Goal: Navigation & Orientation: Understand site structure

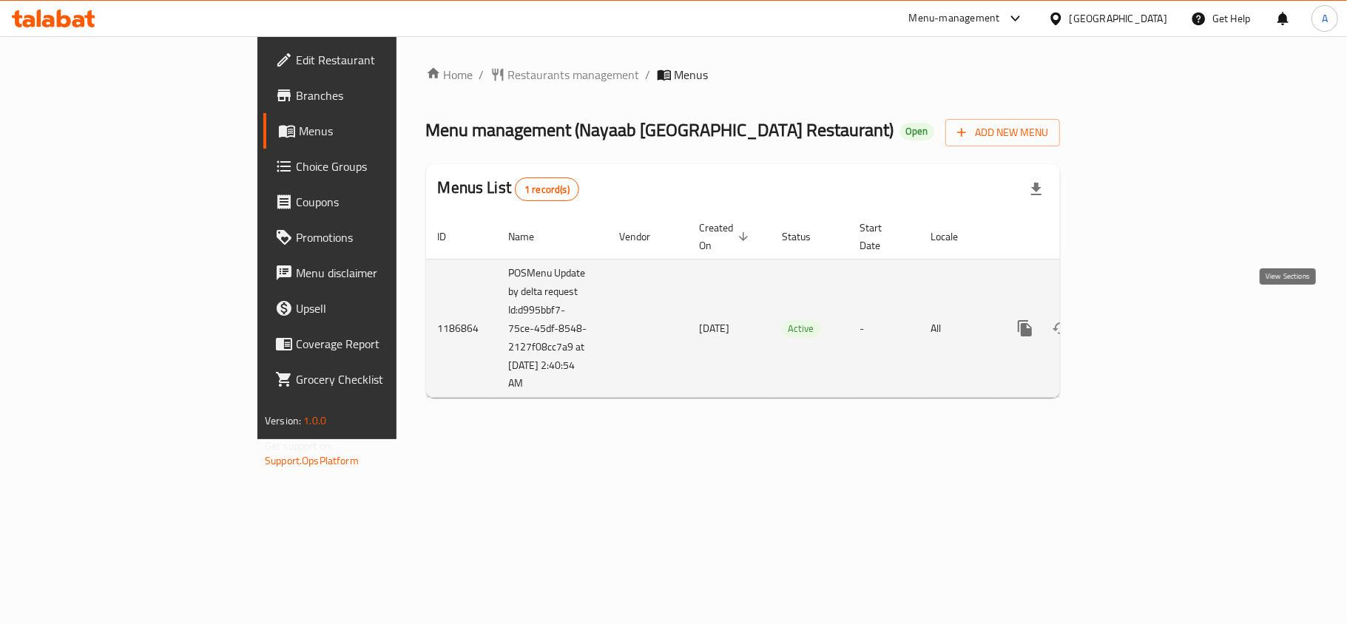
click at [1149, 311] on link "enhanced table" at bounding box center [1131, 328] width 35 height 35
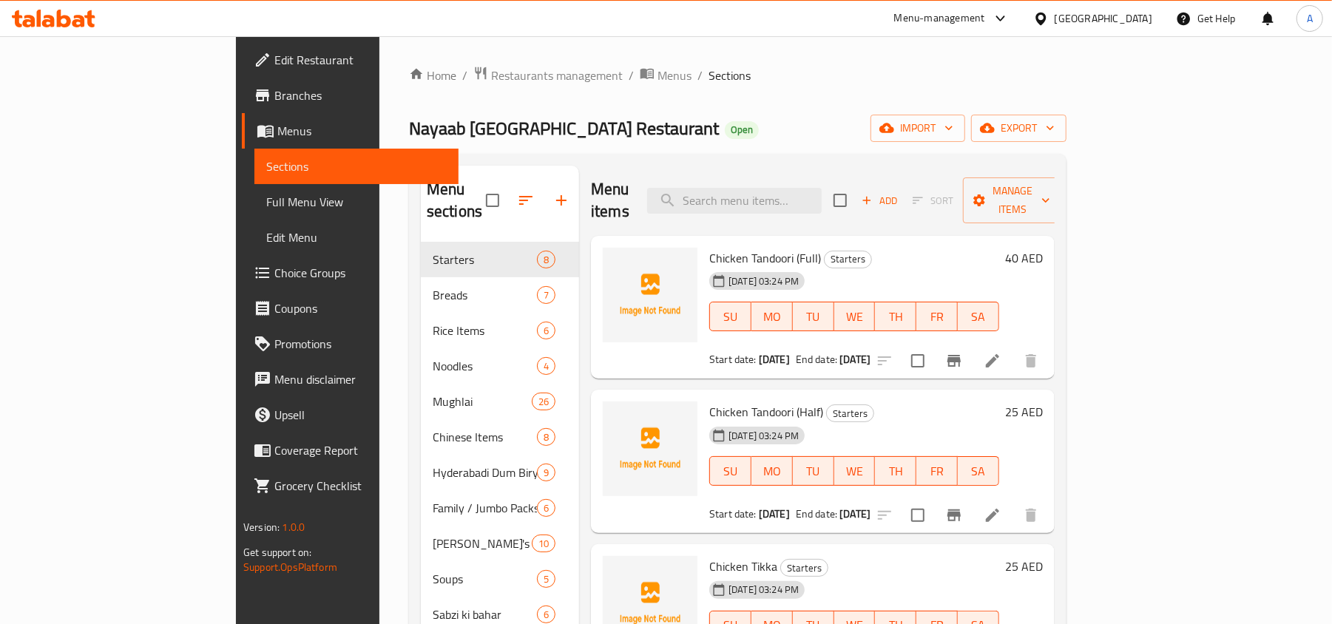
click at [274, 269] on span "Choice Groups" at bounding box center [360, 273] width 172 height 18
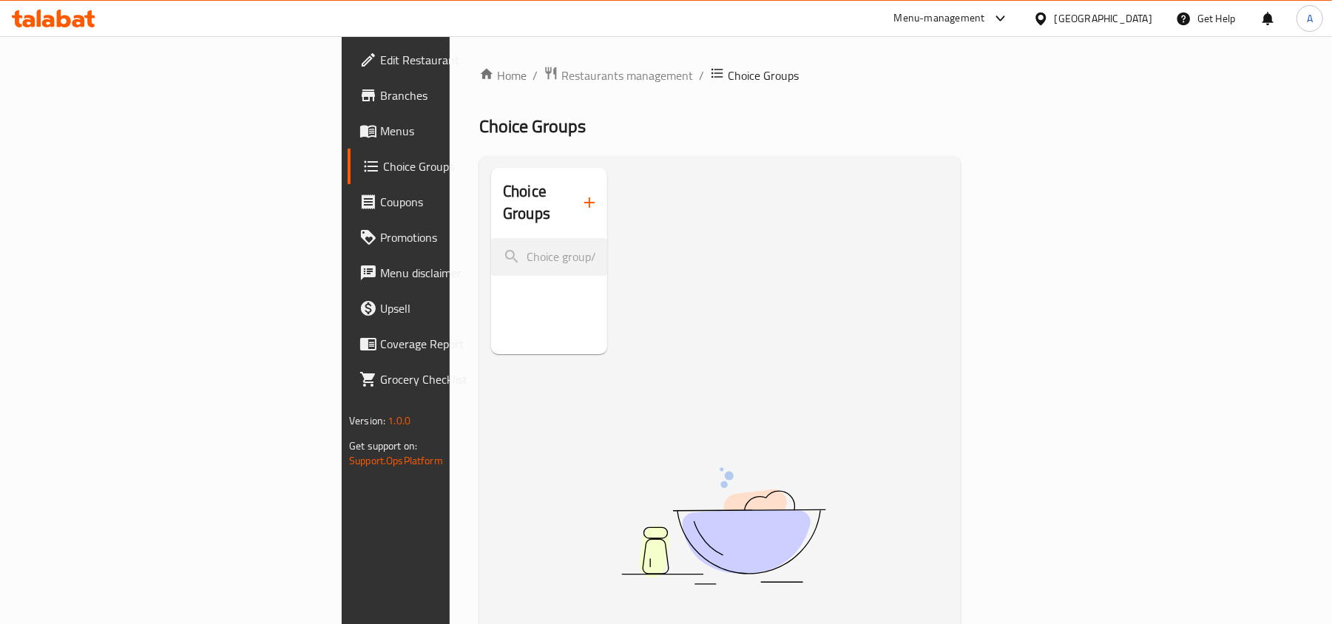
click at [380, 129] on span "Menus" at bounding box center [466, 131] width 172 height 18
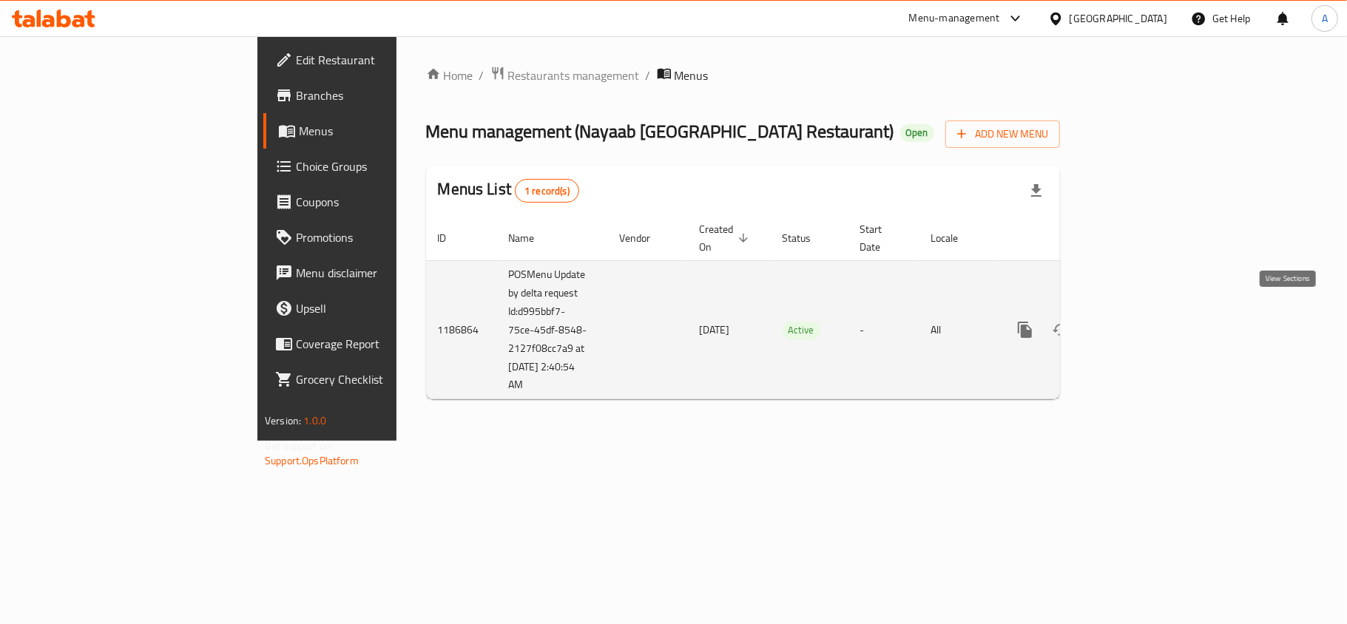
click at [1138, 323] on icon "enhanced table" at bounding box center [1131, 329] width 13 height 13
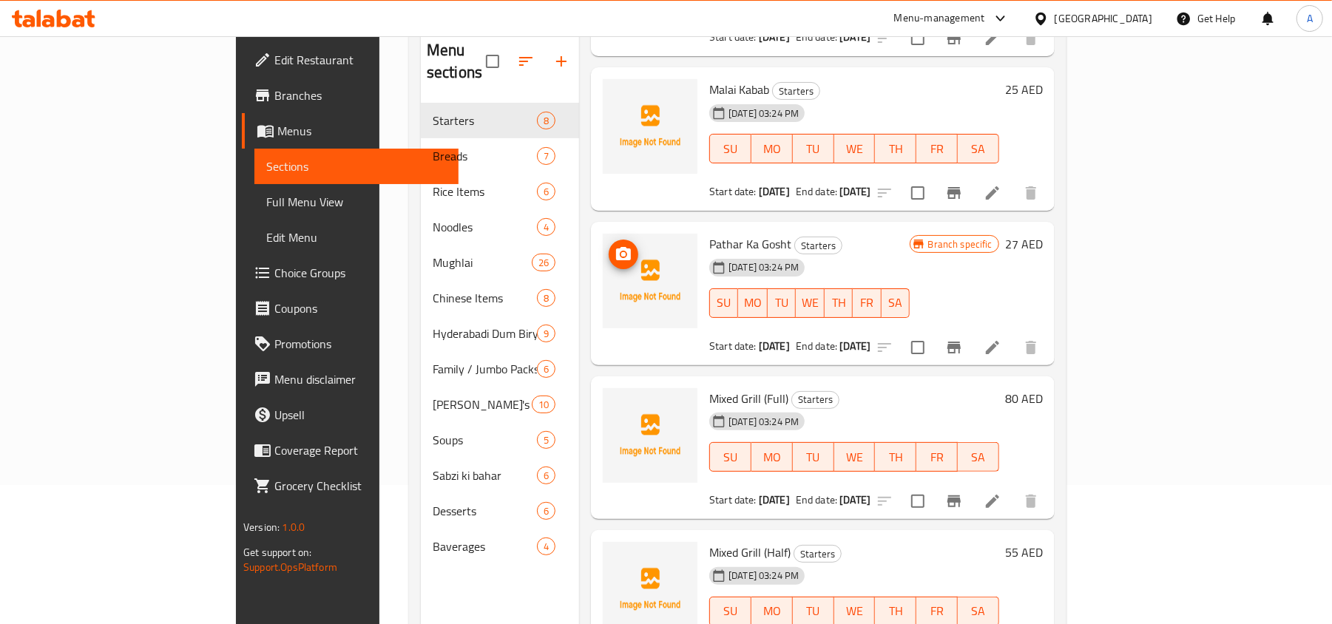
scroll to position [197, 0]
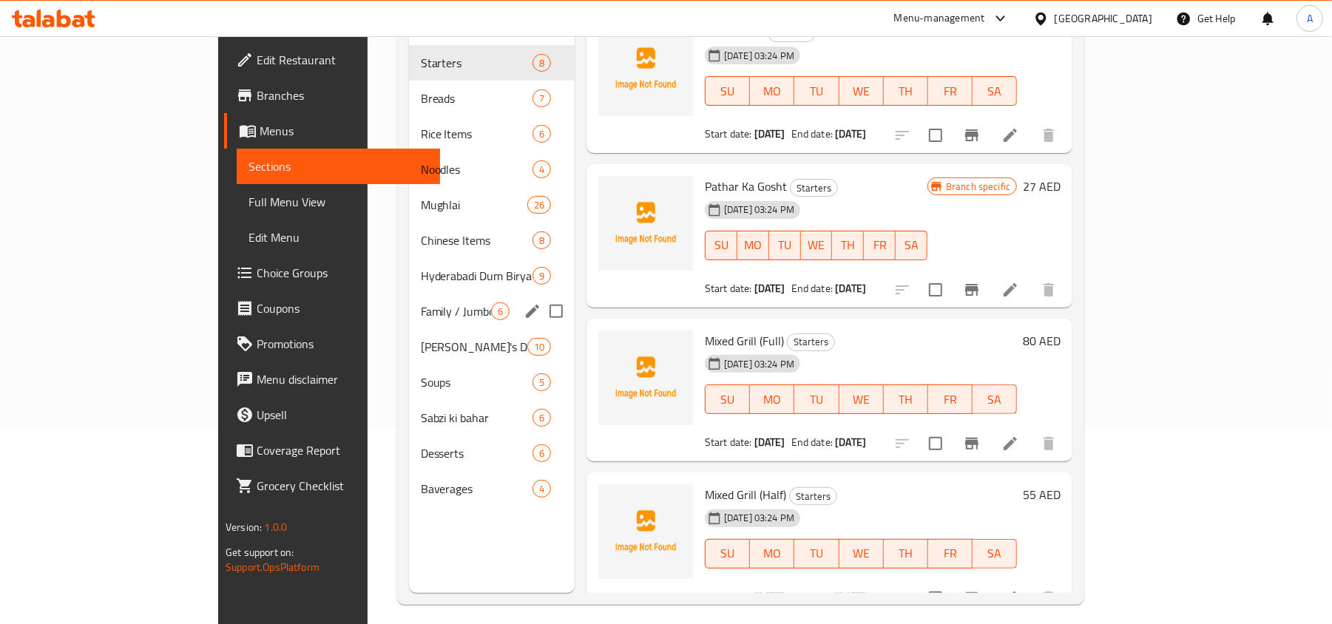
click at [409, 299] on div "Family / Jumbo Packs 6" at bounding box center [492, 311] width 166 height 35
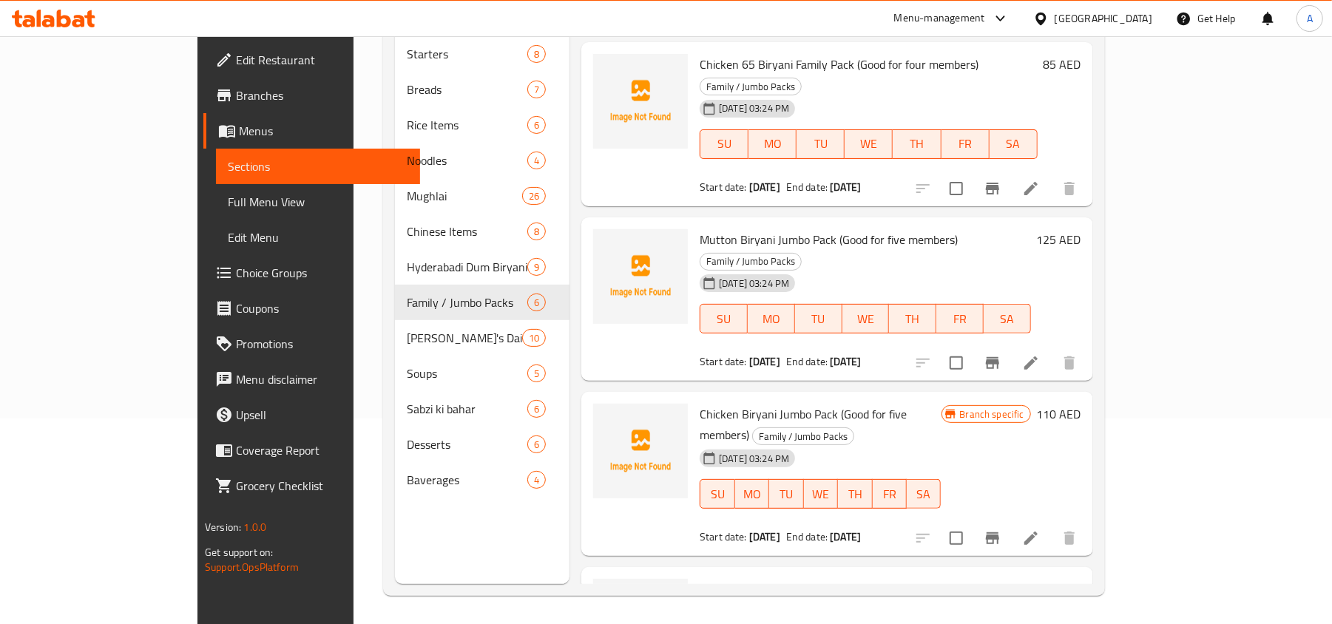
scroll to position [208, 0]
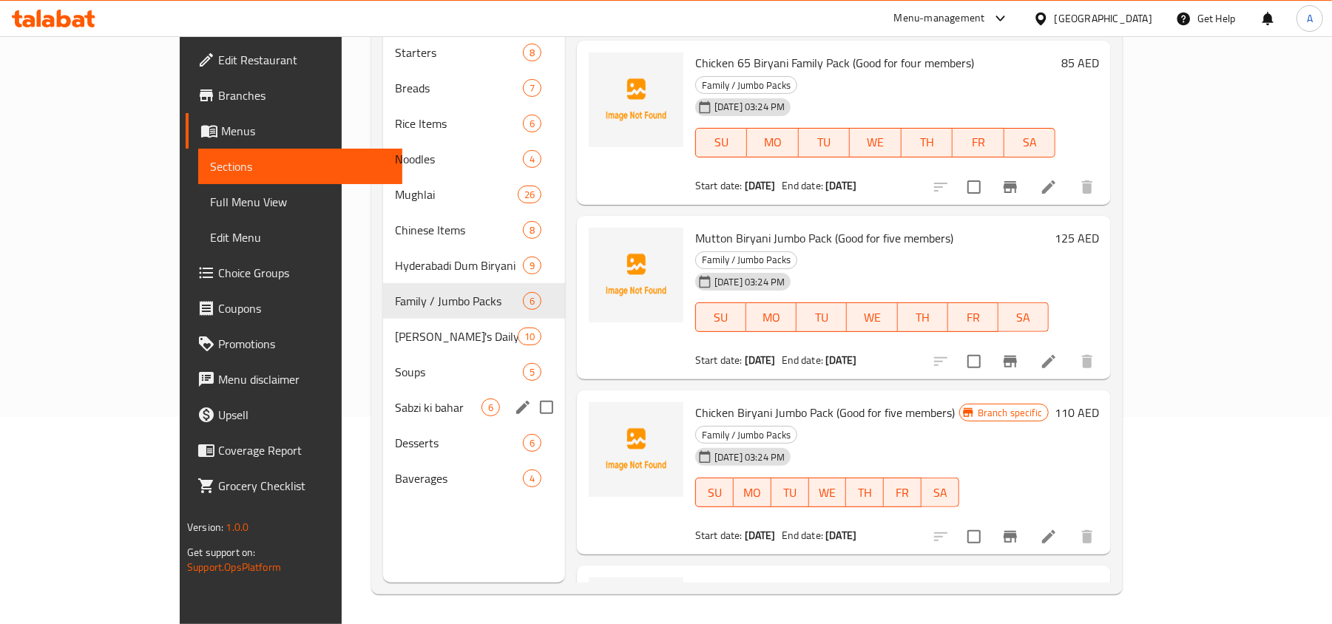
click at [395, 399] on span "Sabzi ki bahar" at bounding box center [438, 408] width 87 height 18
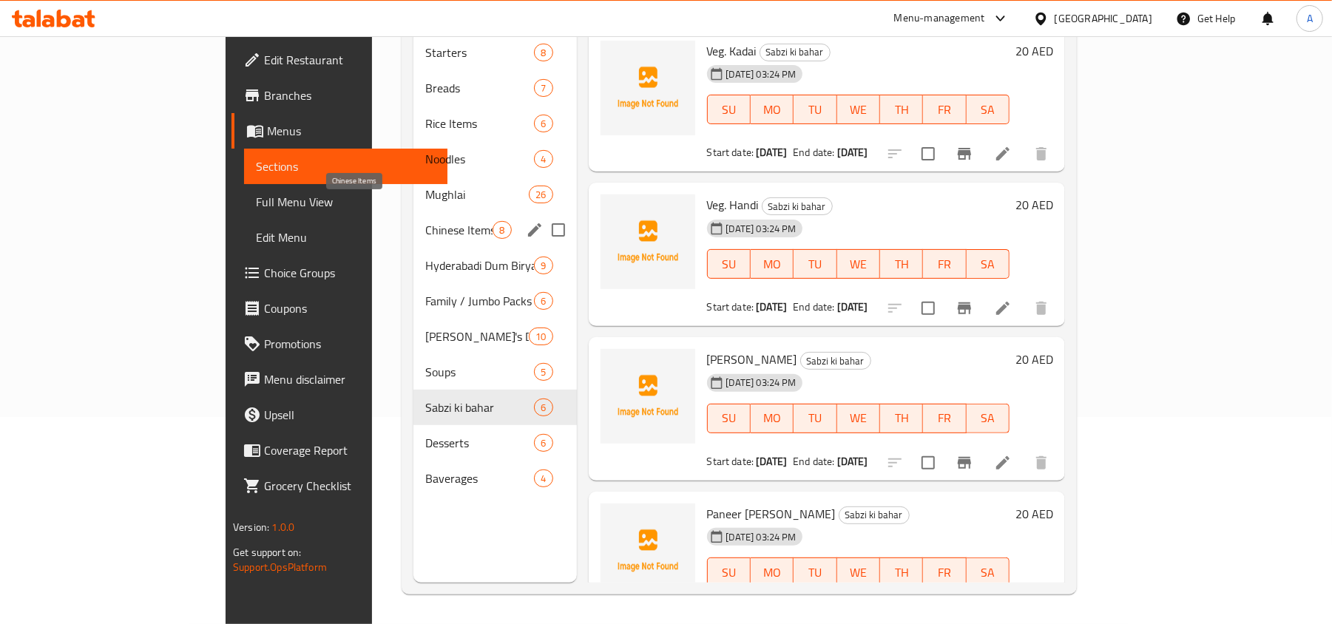
click at [425, 221] on span "Chinese Items" at bounding box center [458, 230] width 67 height 18
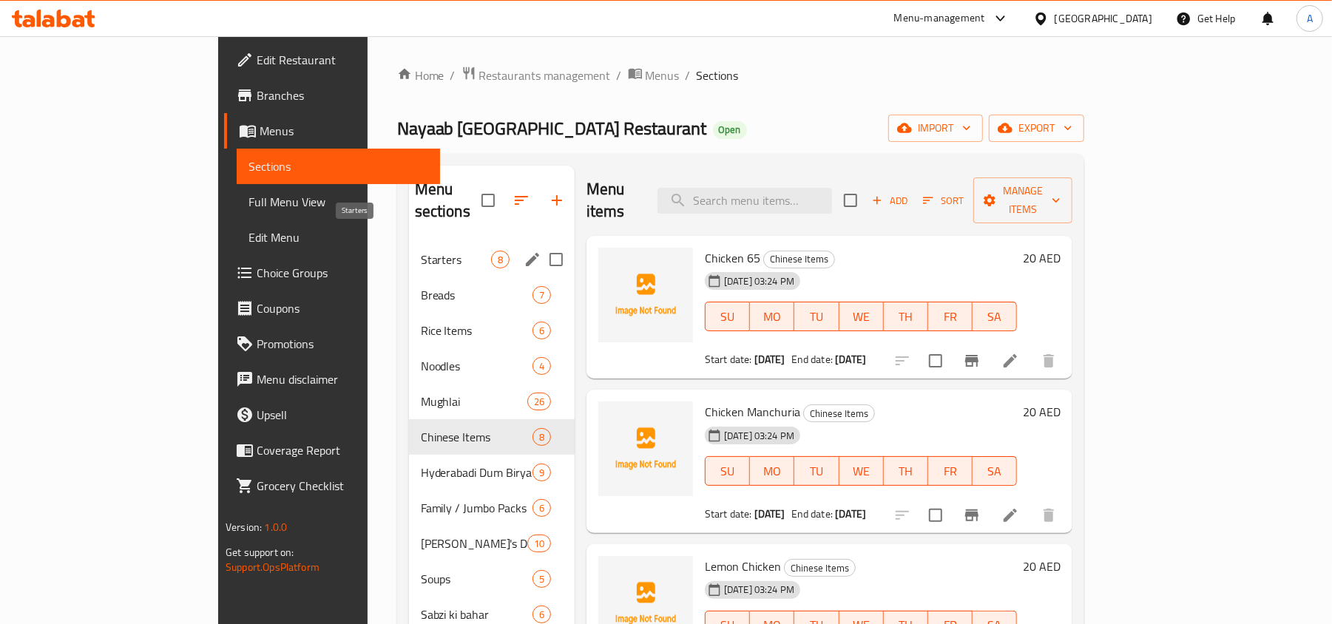
click at [421, 251] on span "Starters" at bounding box center [456, 260] width 70 height 18
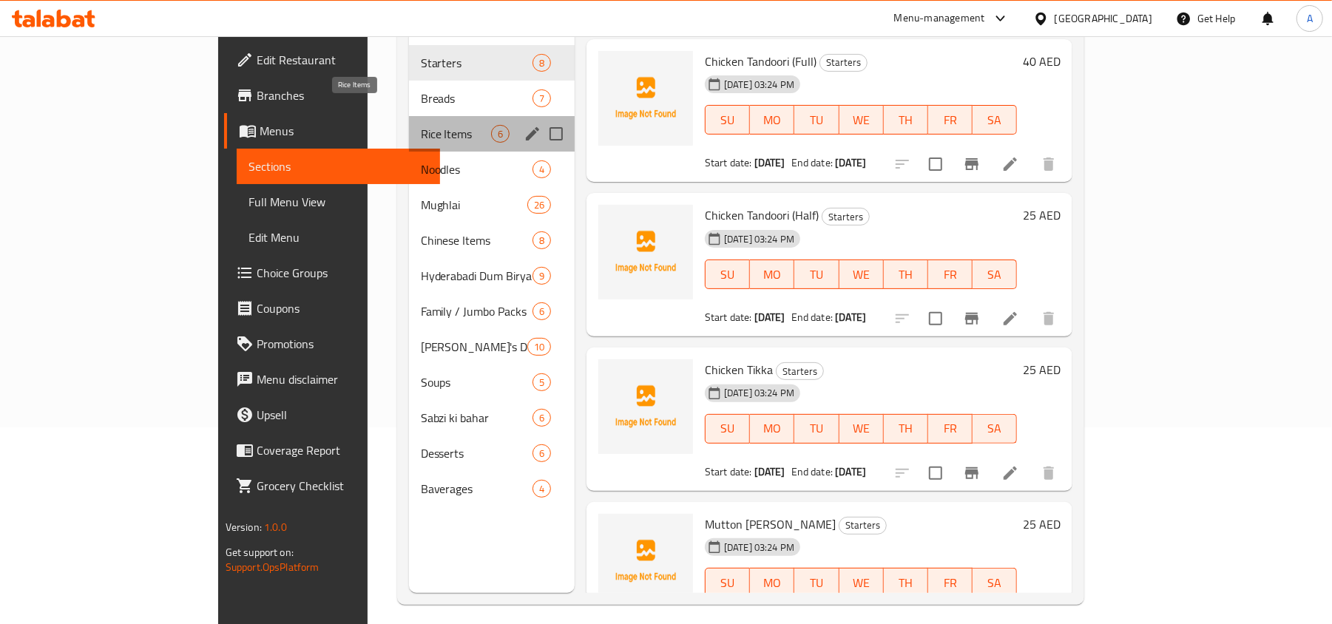
click at [421, 125] on span "Rice Items" at bounding box center [456, 134] width 70 height 18
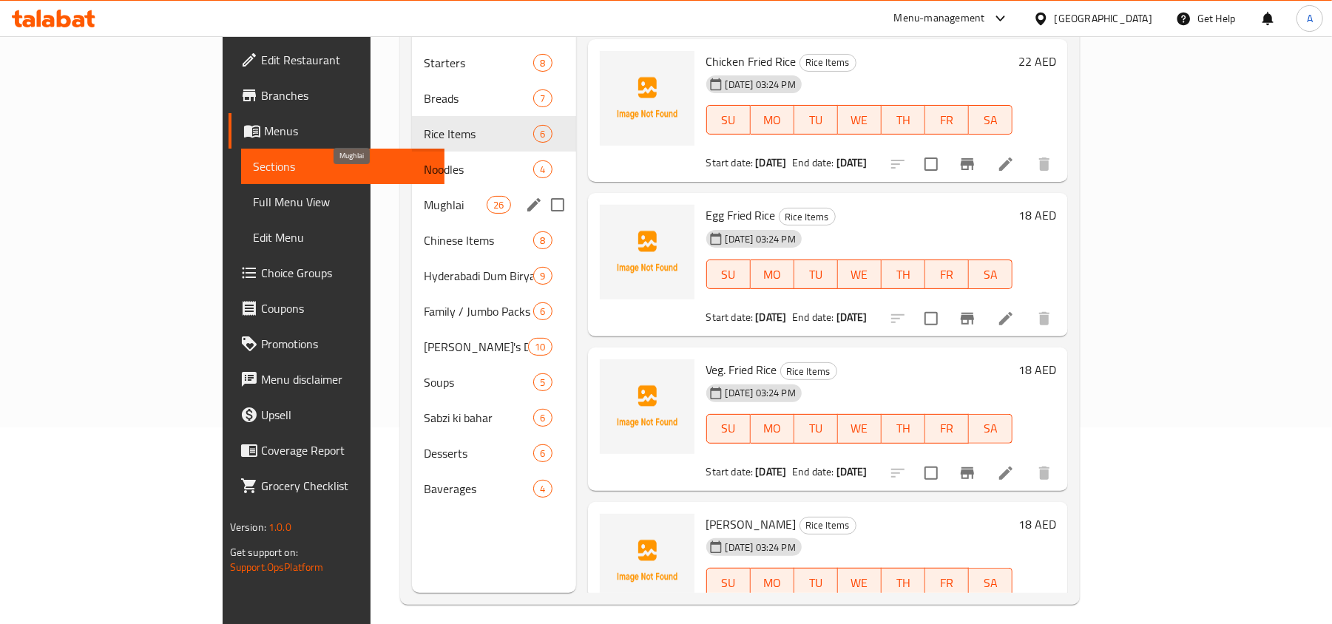
scroll to position [208, 0]
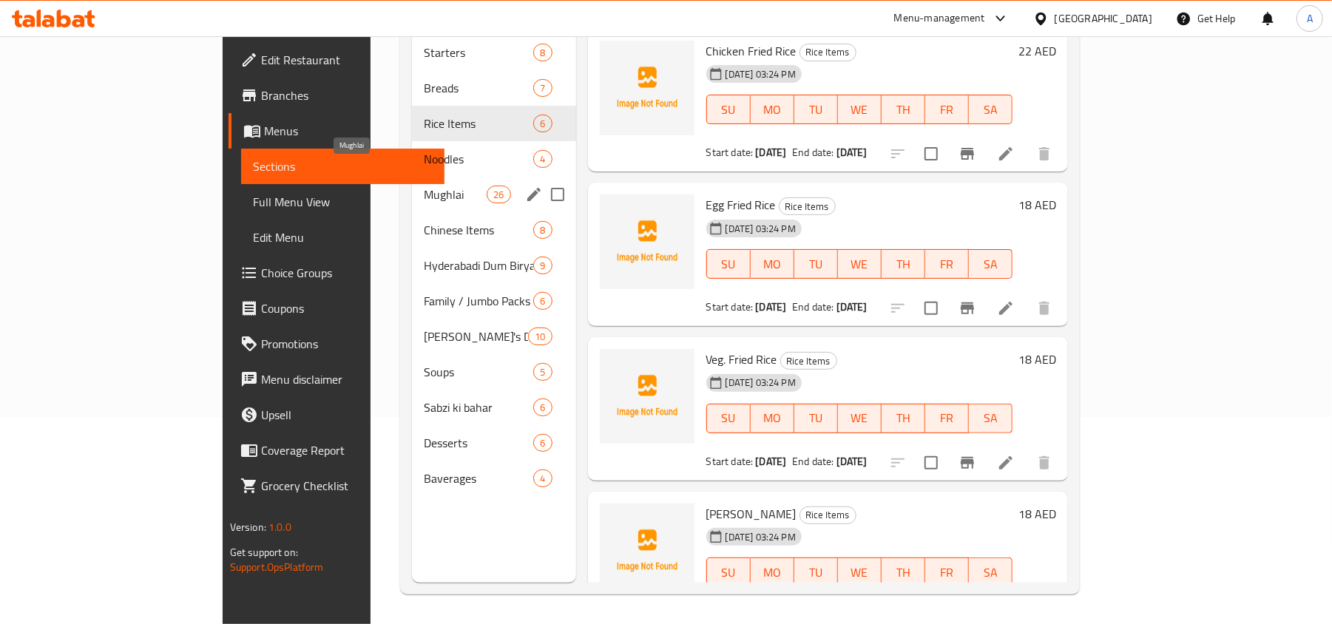
click at [424, 186] on span "Mughlai" at bounding box center [455, 195] width 63 height 18
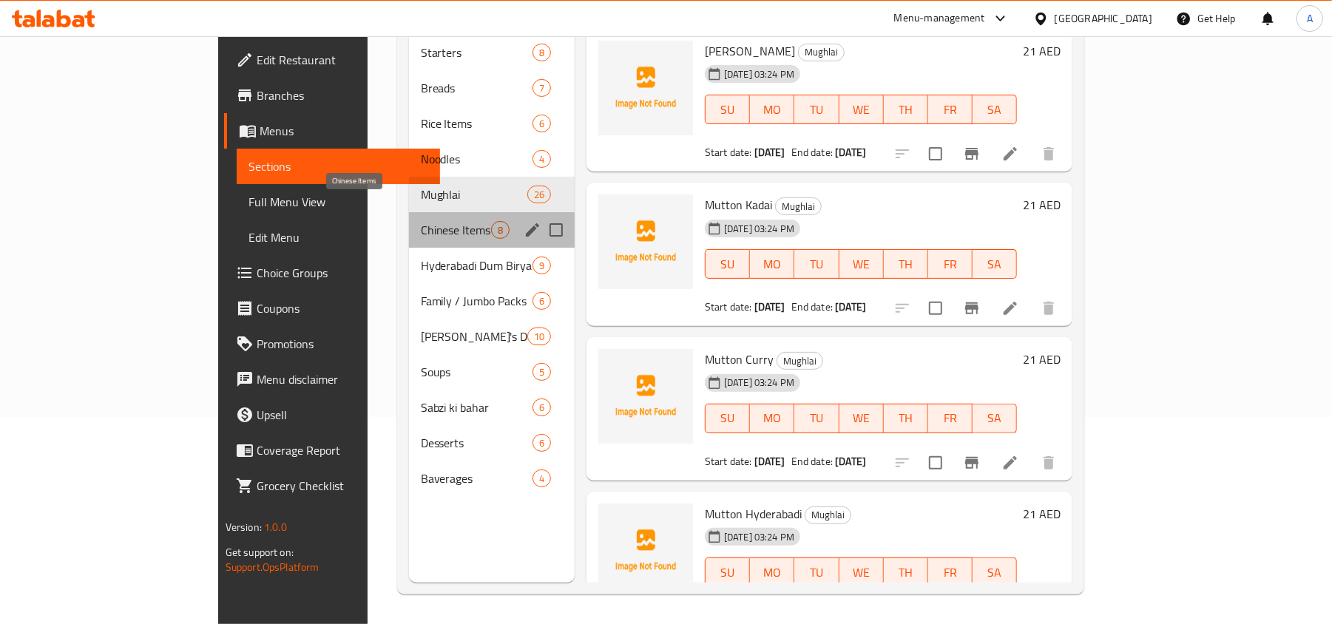
click at [421, 221] on span "Chinese Items" at bounding box center [456, 230] width 70 height 18
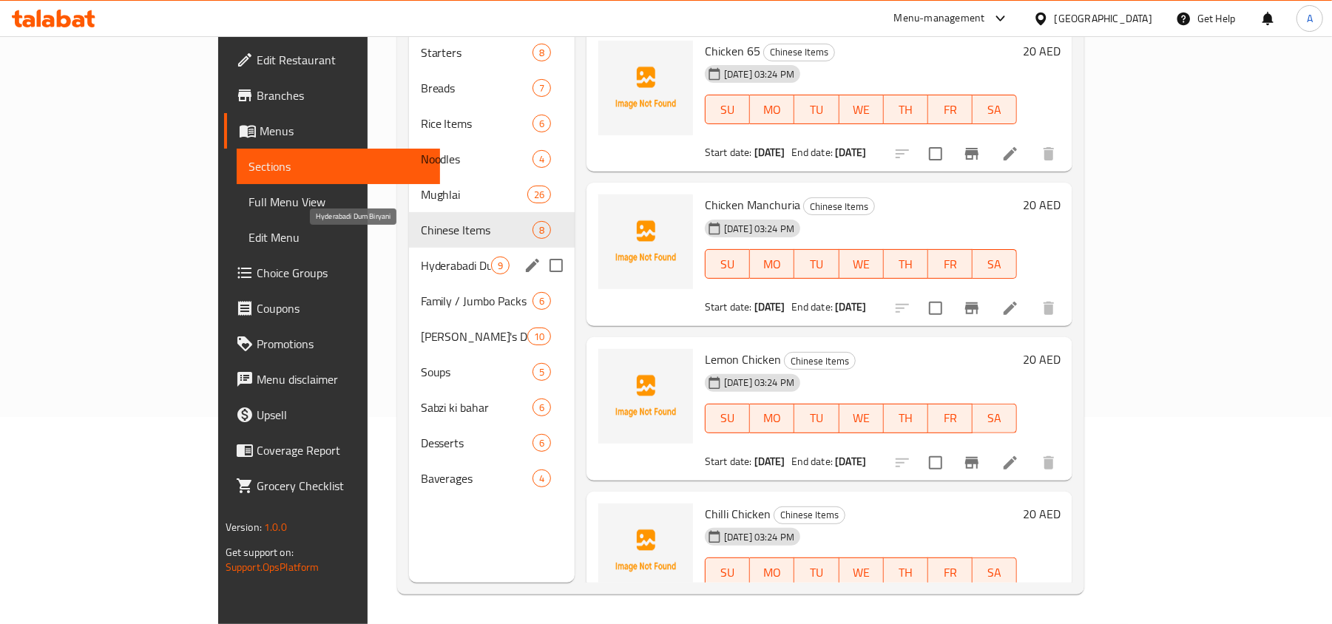
click at [421, 257] on span "Hyderabadi Dum Biryani" at bounding box center [456, 266] width 70 height 18
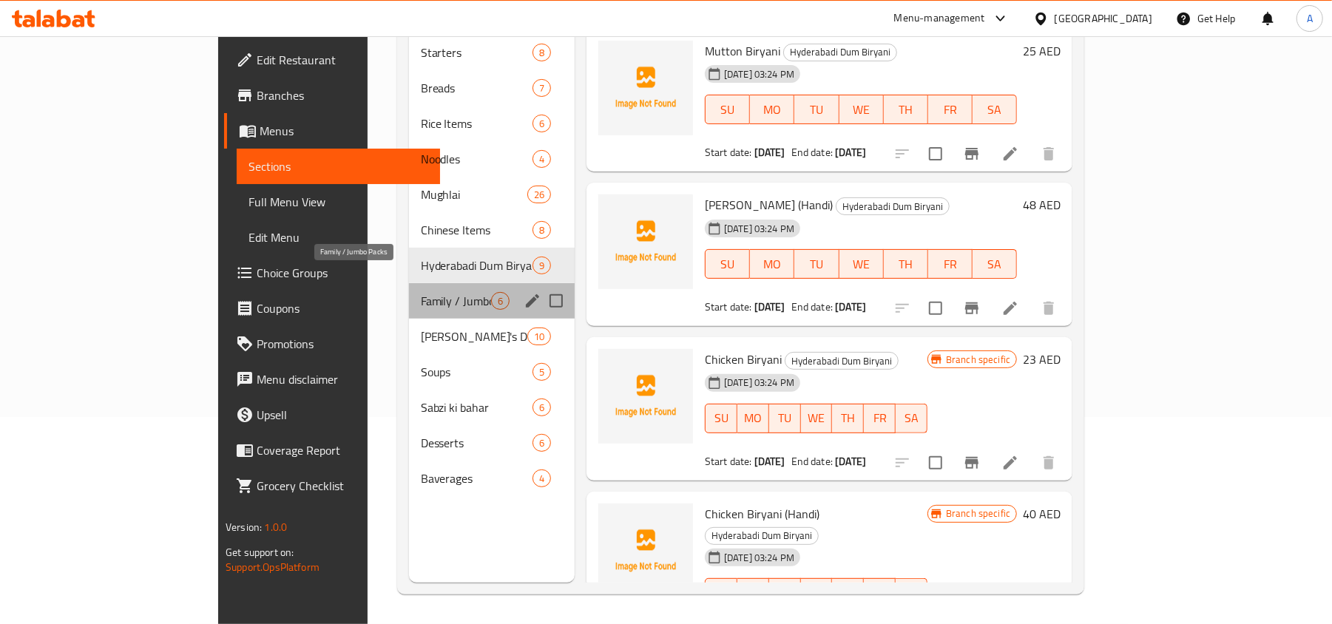
click at [421, 292] on span "Family / Jumbo Packs" at bounding box center [456, 301] width 70 height 18
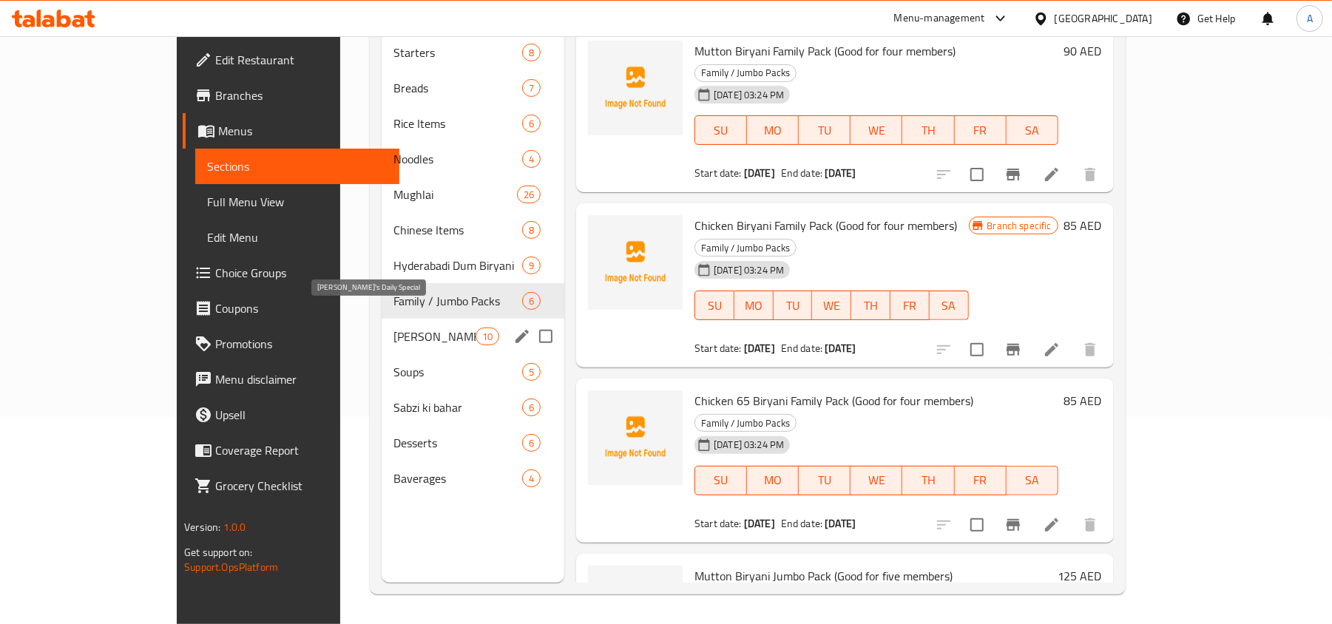
click at [393, 328] on span "[PERSON_NAME]'s Daily Special" at bounding box center [434, 337] width 82 height 18
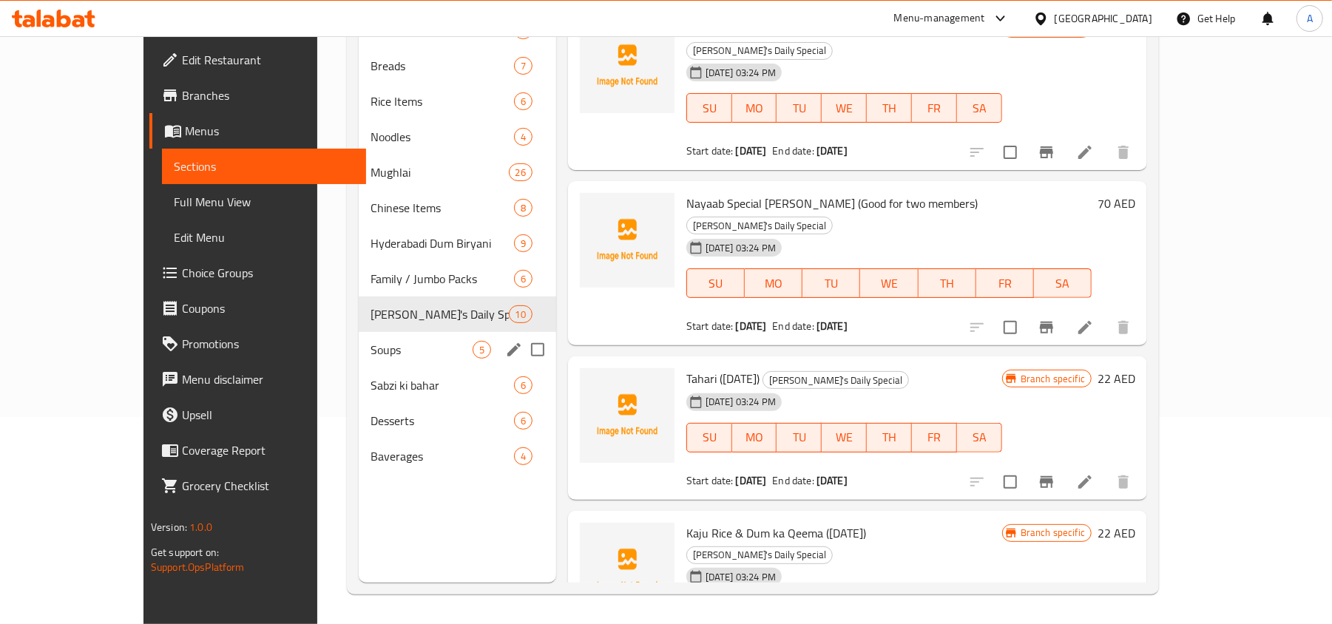
click at [359, 361] on div "Soups 5" at bounding box center [457, 349] width 197 height 35
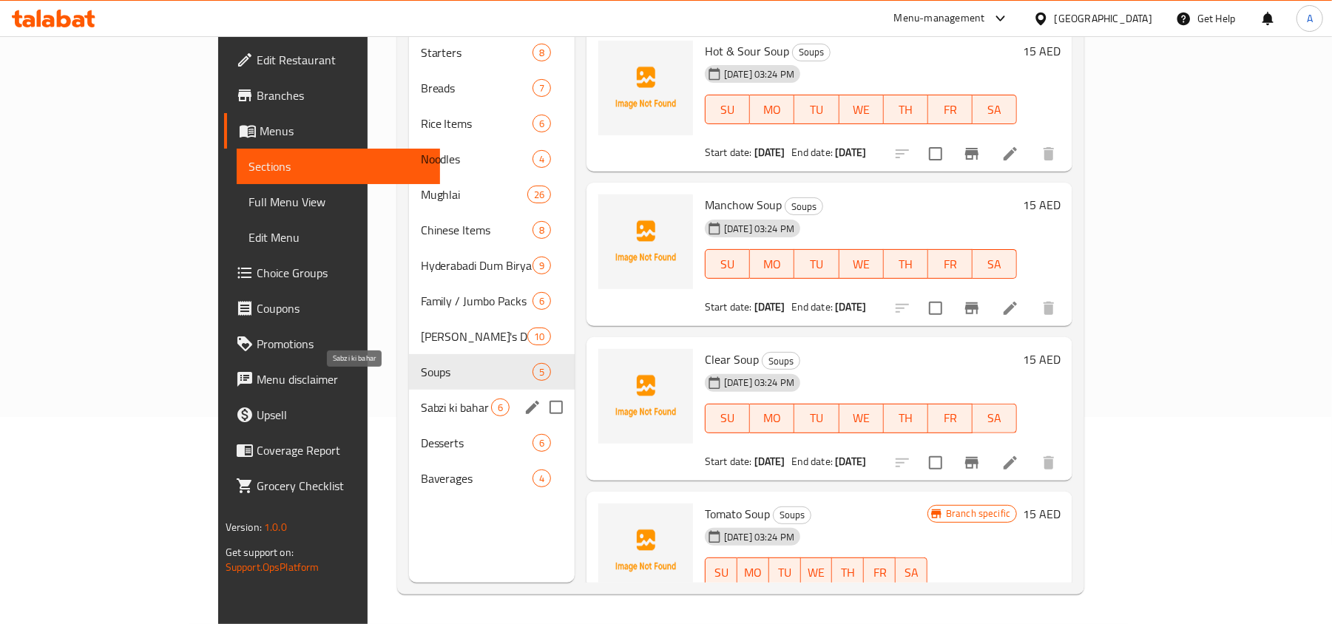
click at [421, 399] on span "Sabzi ki bahar" at bounding box center [456, 408] width 70 height 18
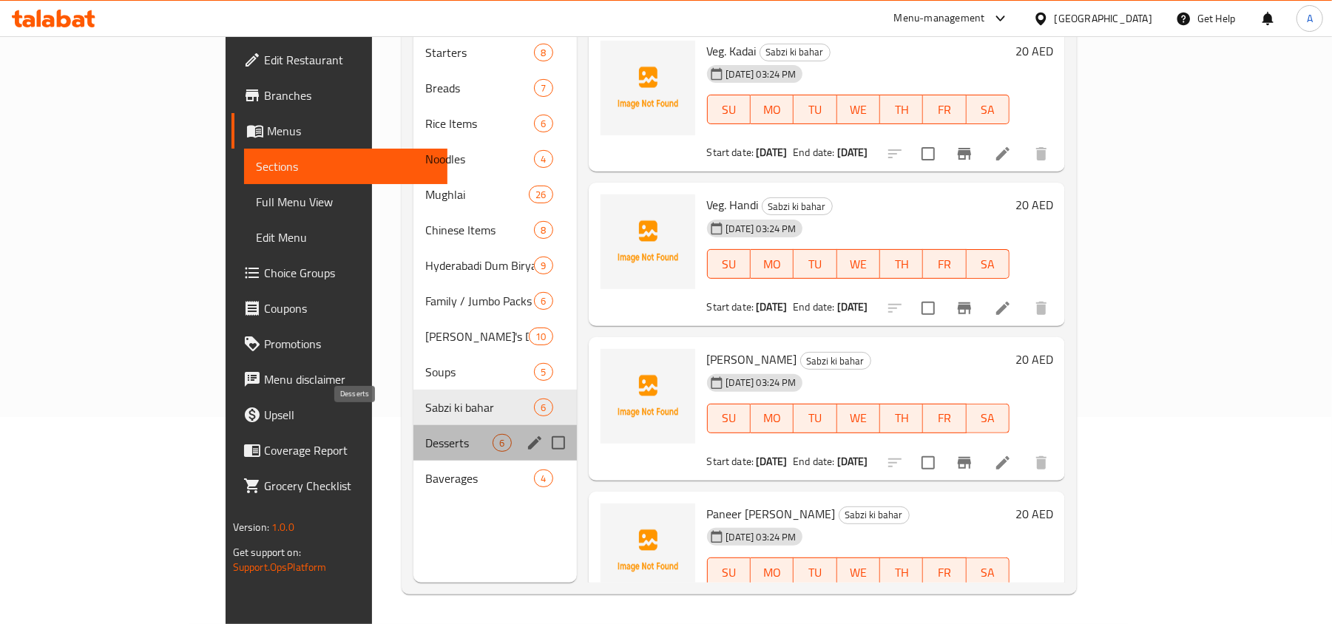
click at [425, 434] on span "Desserts" at bounding box center [458, 443] width 67 height 18
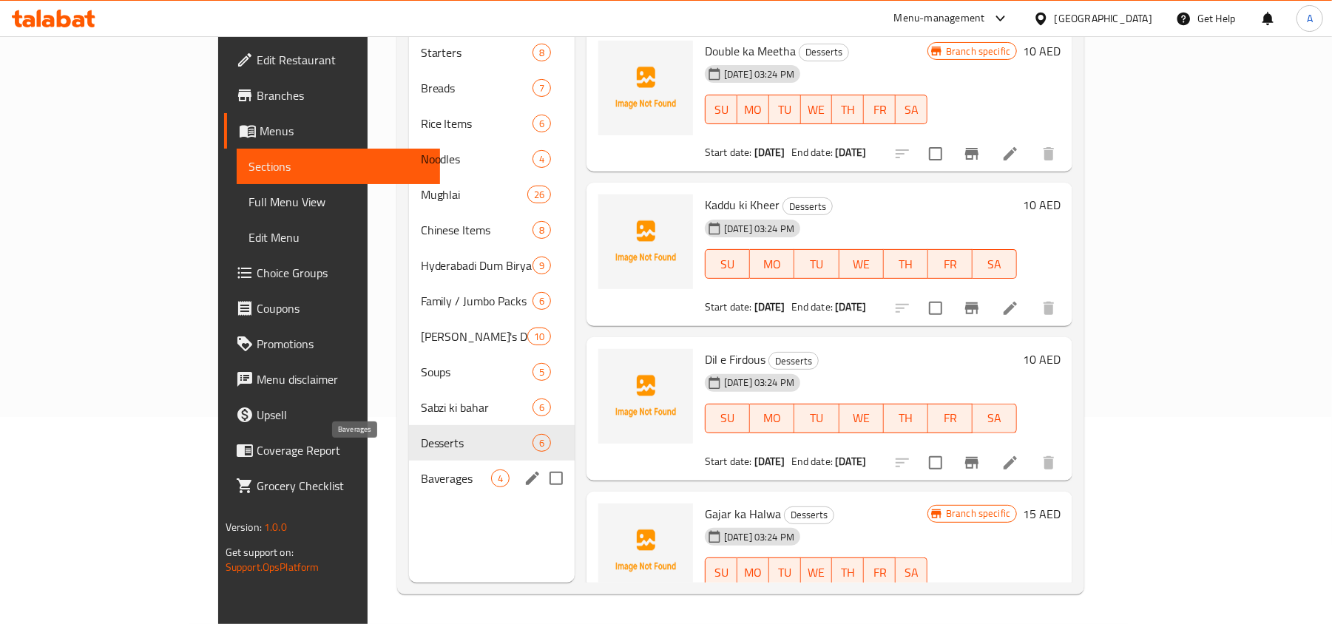
click at [421, 470] on span "Baverages" at bounding box center [456, 479] width 70 height 18
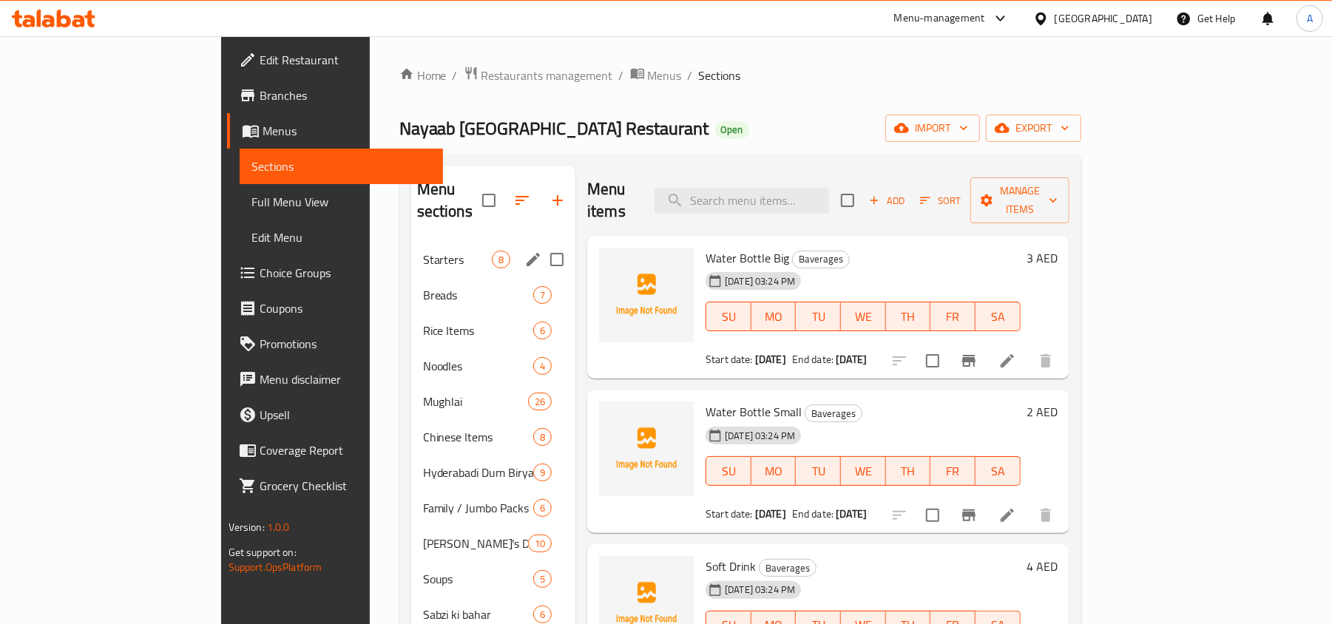
click at [423, 251] on span "Starters" at bounding box center [457, 260] width 69 height 18
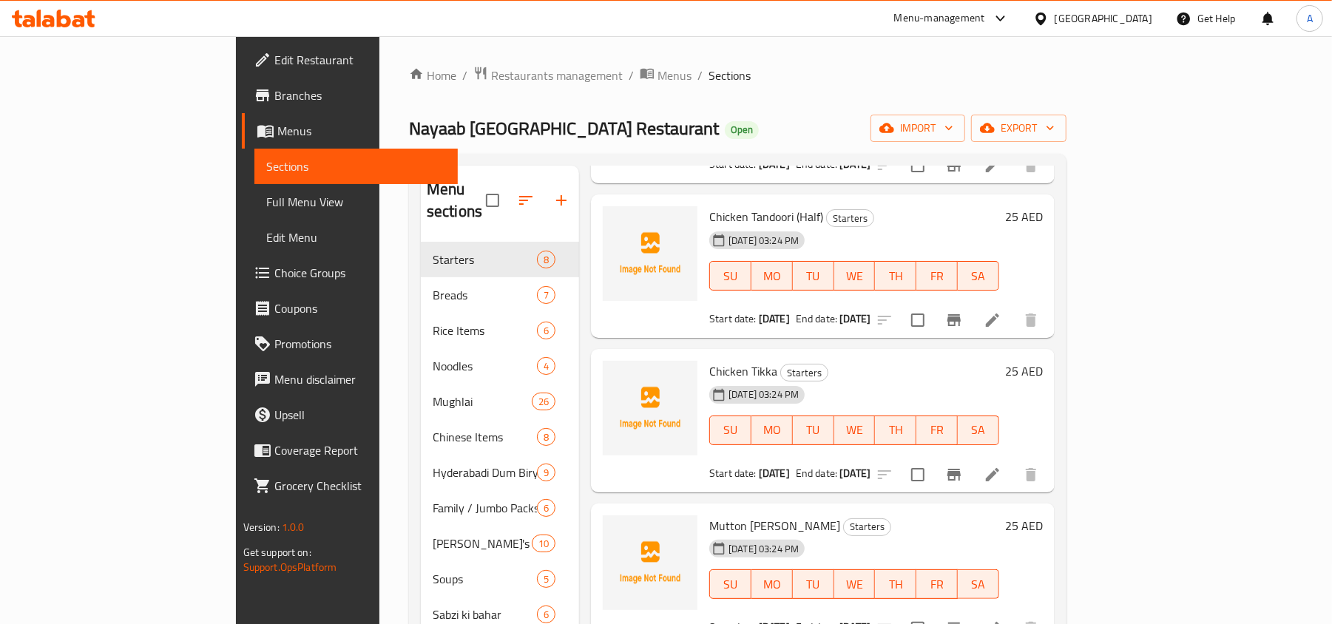
scroll to position [197, 0]
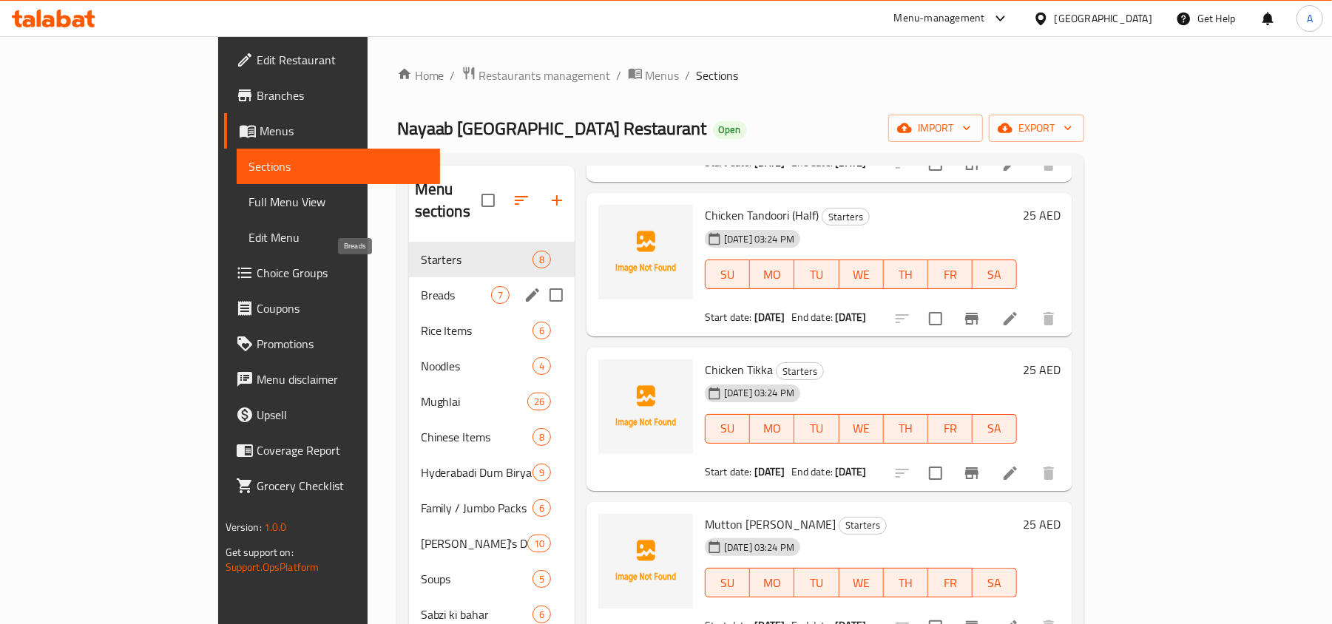
click at [421, 286] on span "Breads" at bounding box center [456, 295] width 70 height 18
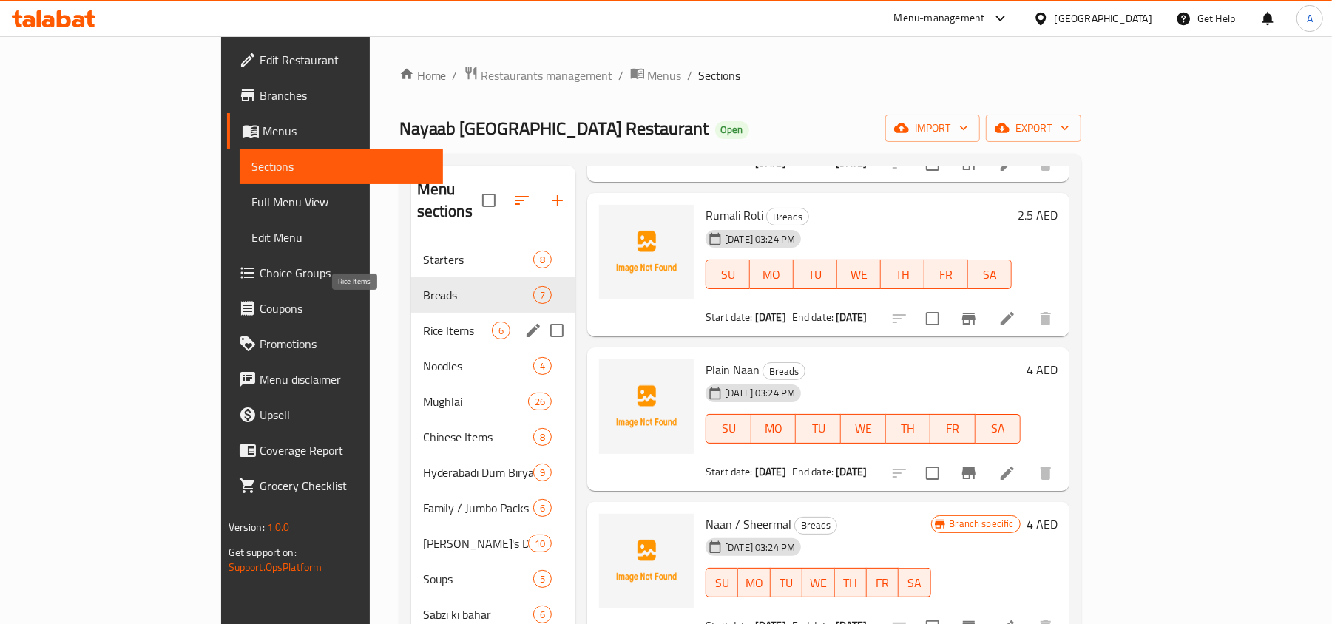
click at [423, 322] on span "Rice Items" at bounding box center [457, 331] width 69 height 18
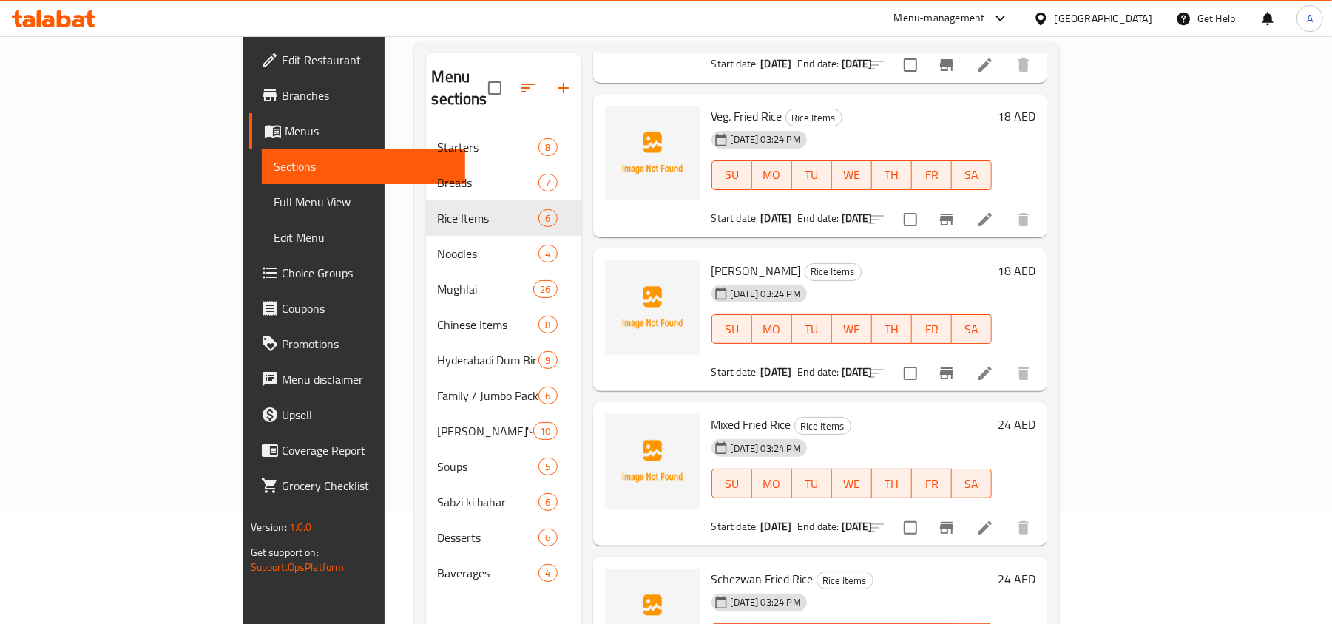
scroll to position [208, 0]
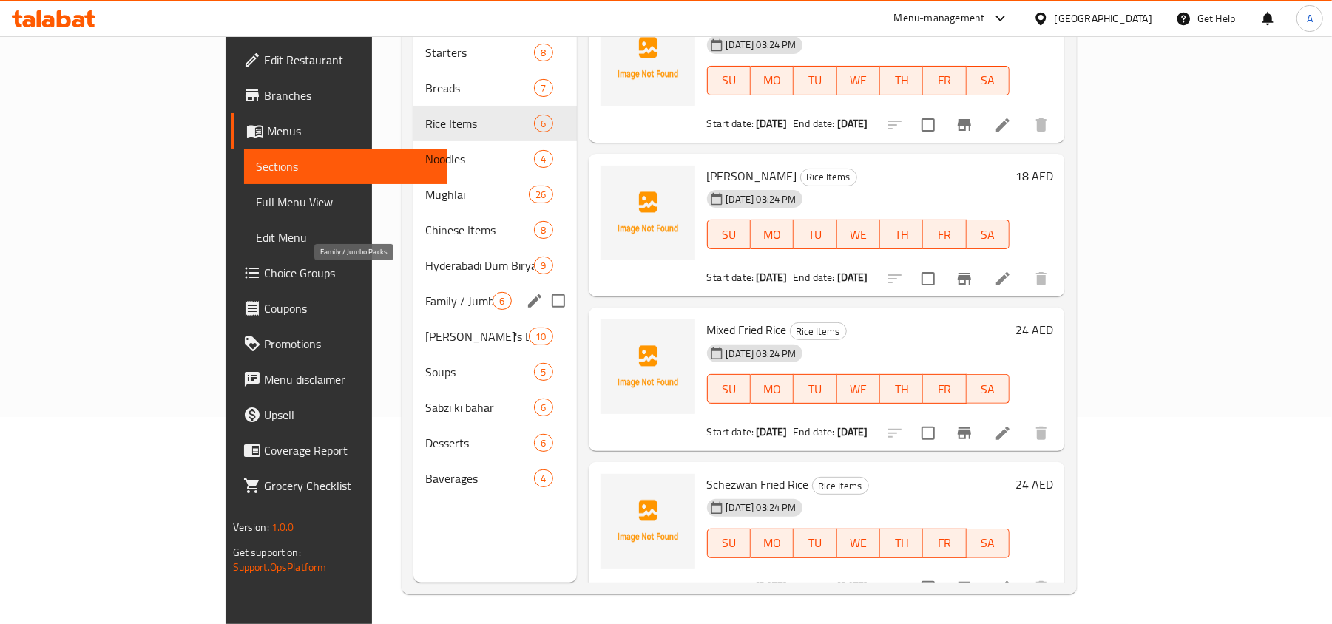
click at [425, 292] on span "Family / Jumbo Packs" at bounding box center [458, 301] width 67 height 18
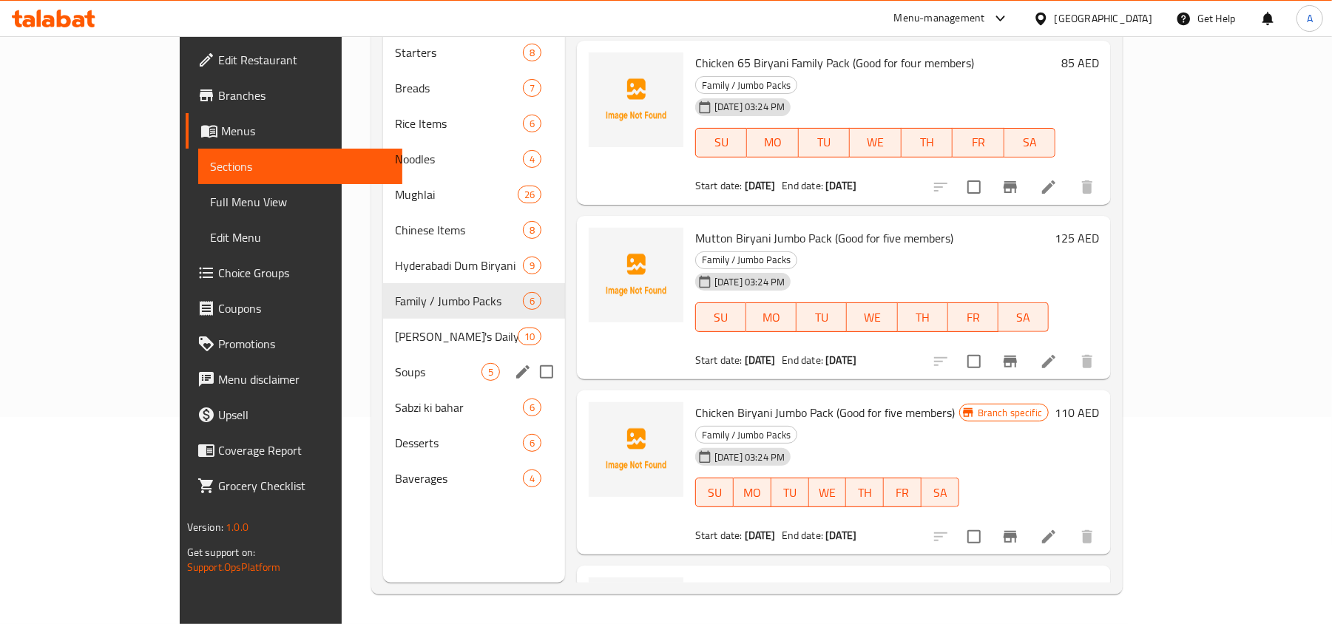
click at [395, 328] on span "[PERSON_NAME]'s Daily Special" at bounding box center [456, 337] width 123 height 18
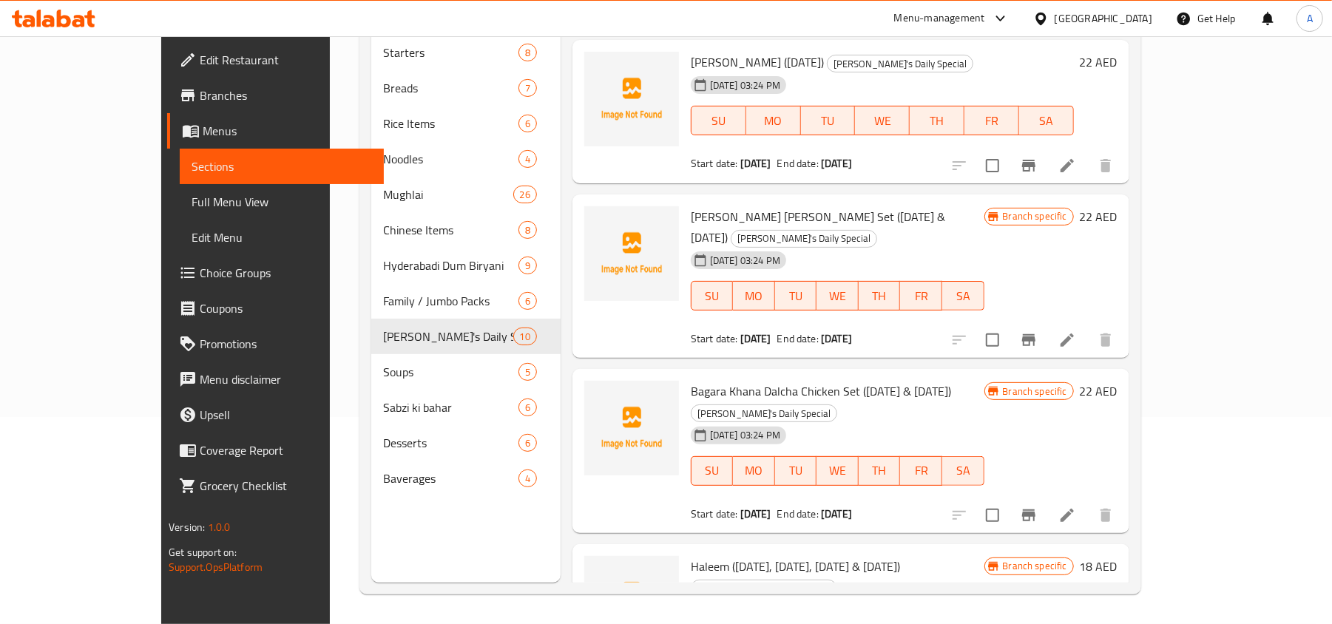
scroll to position [955, 0]
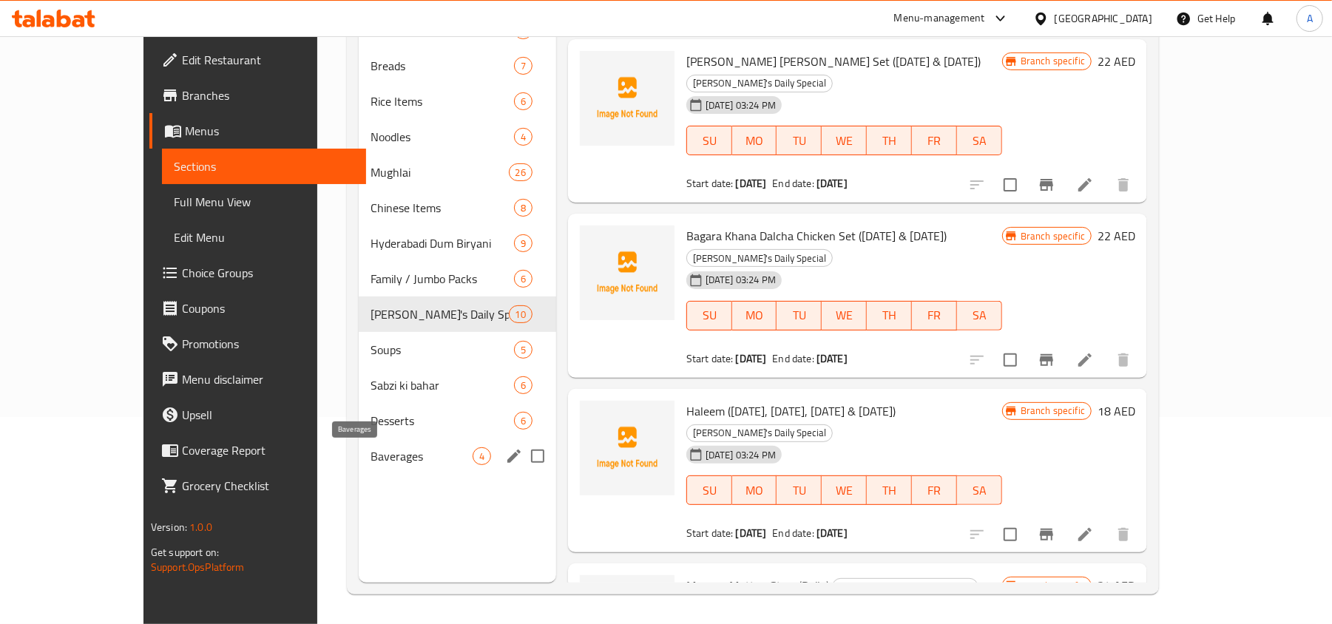
click at [370, 453] on span "Baverages" at bounding box center [420, 456] width 101 height 18
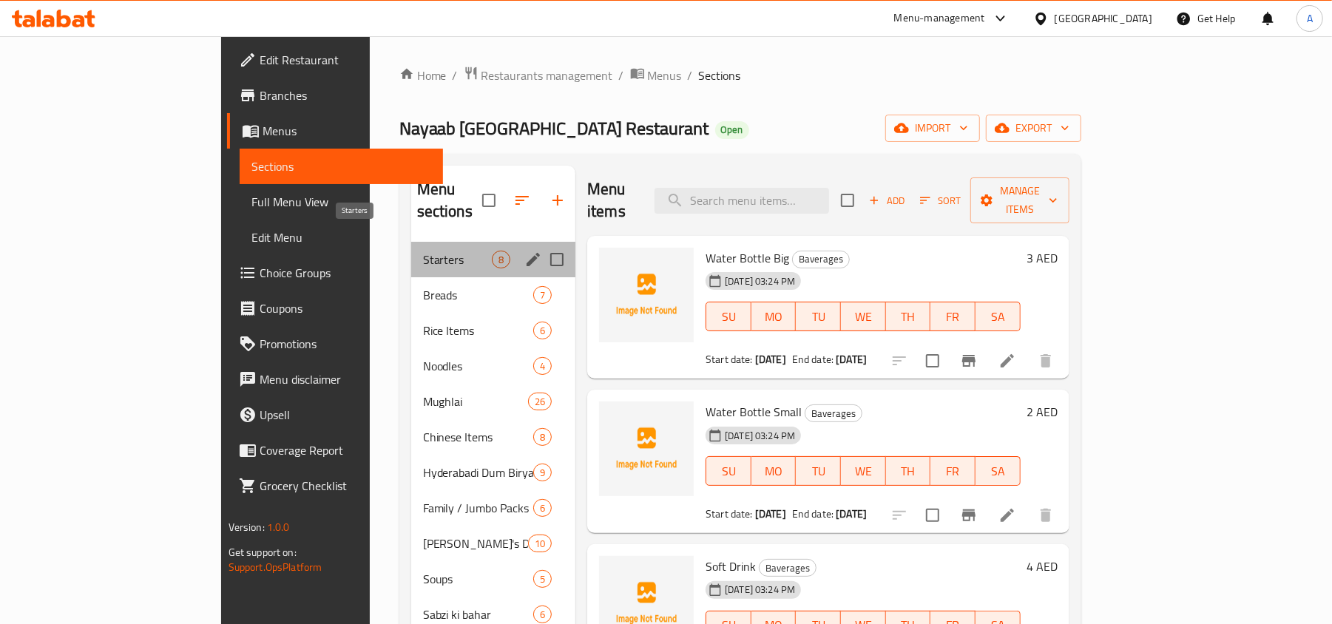
click at [423, 251] on span "Starters" at bounding box center [457, 260] width 69 height 18
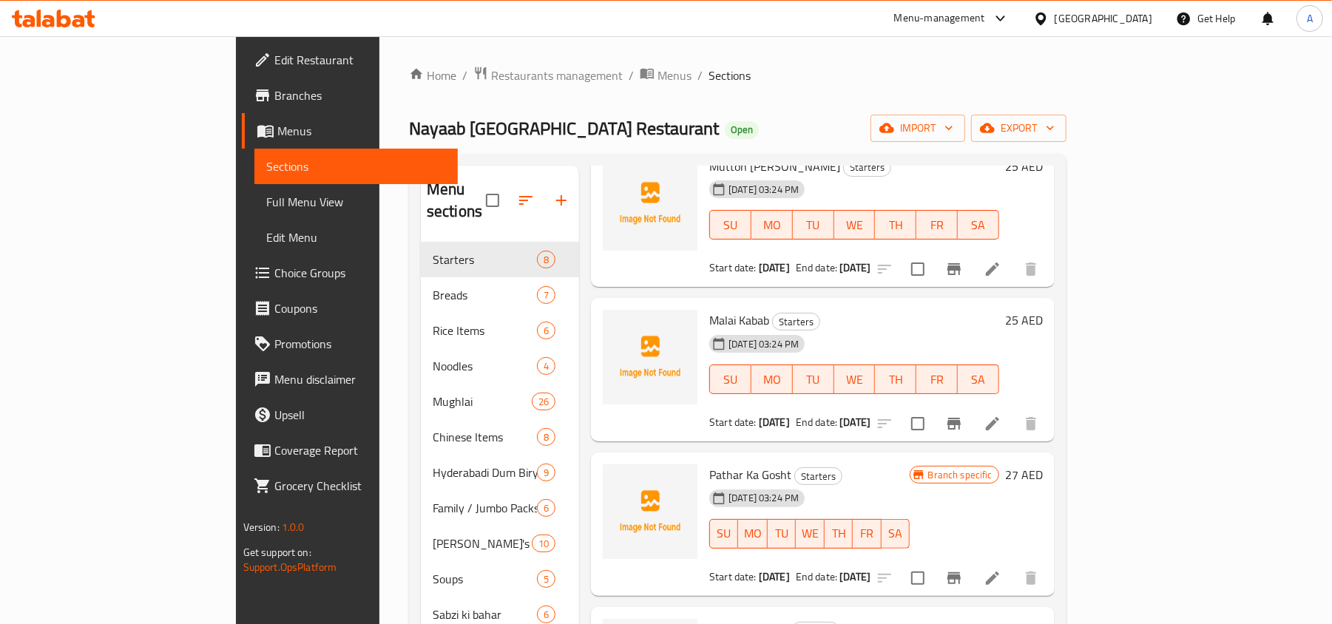
scroll to position [646, 0]
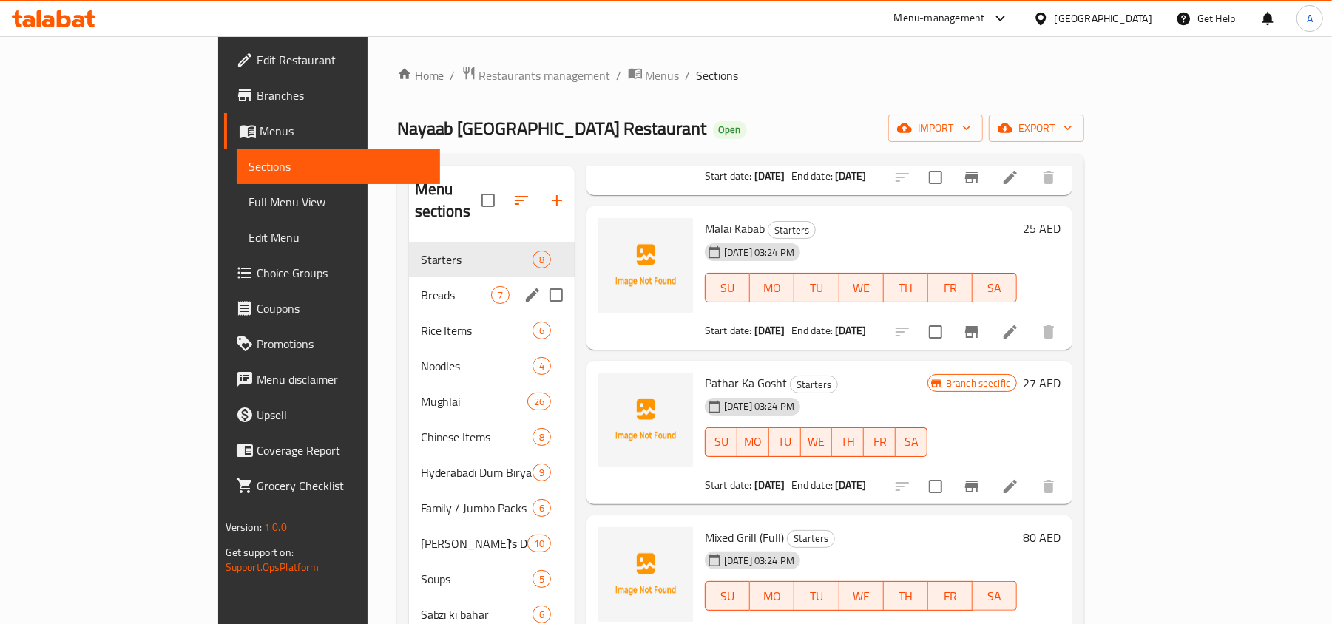
click at [409, 285] on div "Breads 7" at bounding box center [492, 294] width 166 height 35
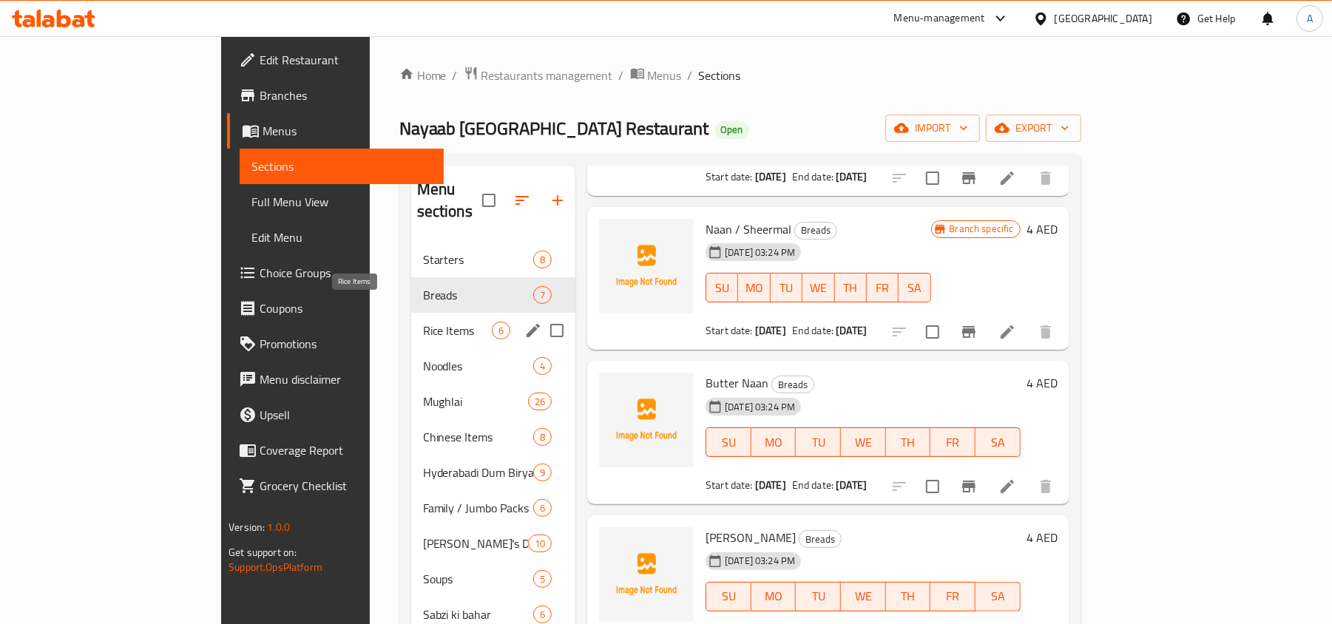
click at [423, 322] on span "Rice Items" at bounding box center [457, 331] width 69 height 18
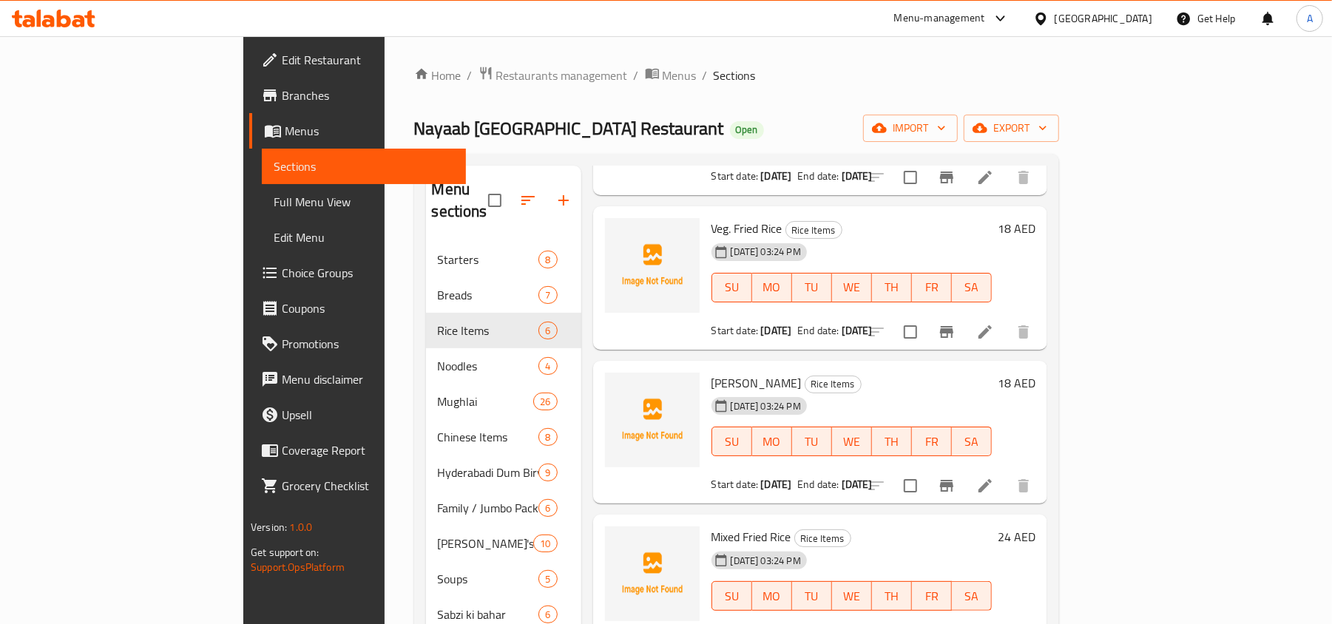
click at [282, 266] on span "Choice Groups" at bounding box center [368, 273] width 172 height 18
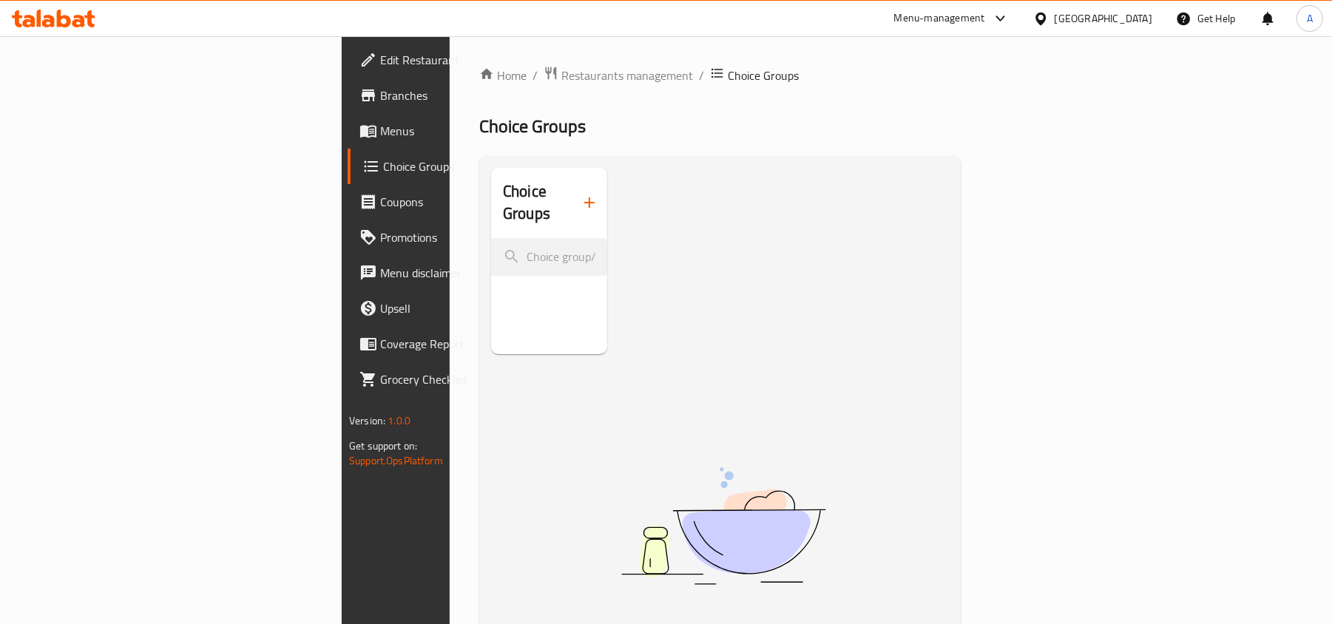
click at [380, 126] on span "Menus" at bounding box center [466, 131] width 172 height 18
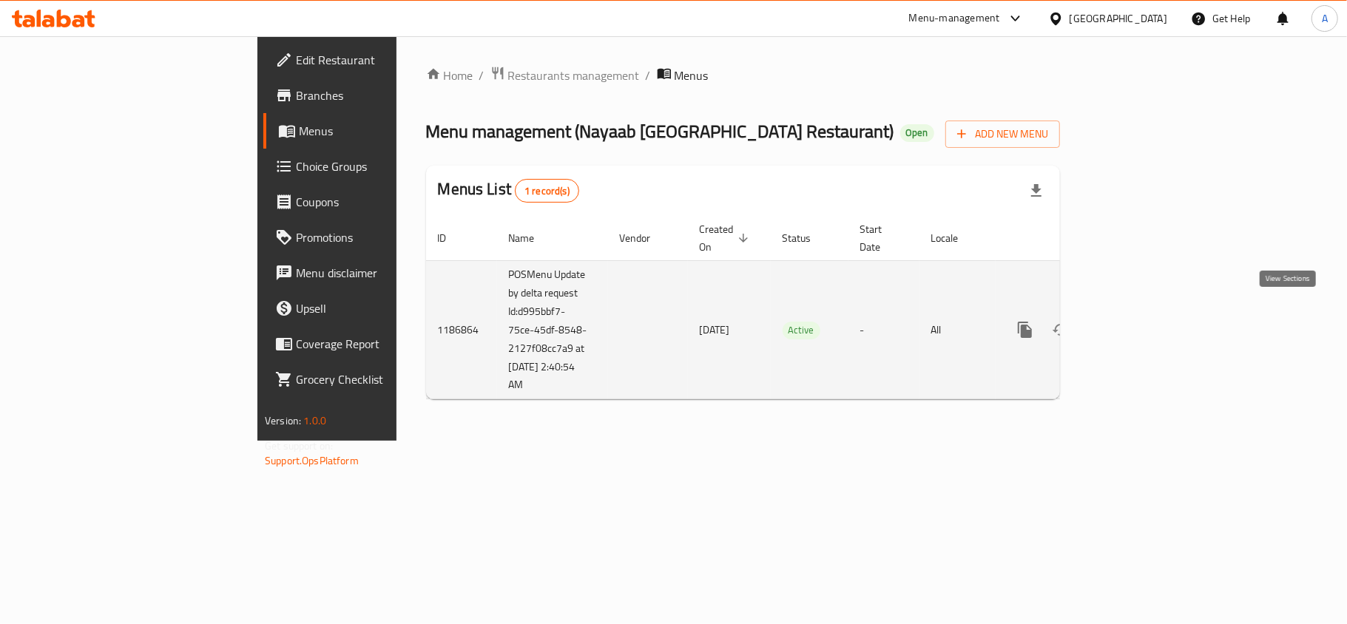
click at [1140, 321] on icon "enhanced table" at bounding box center [1131, 330] width 18 height 18
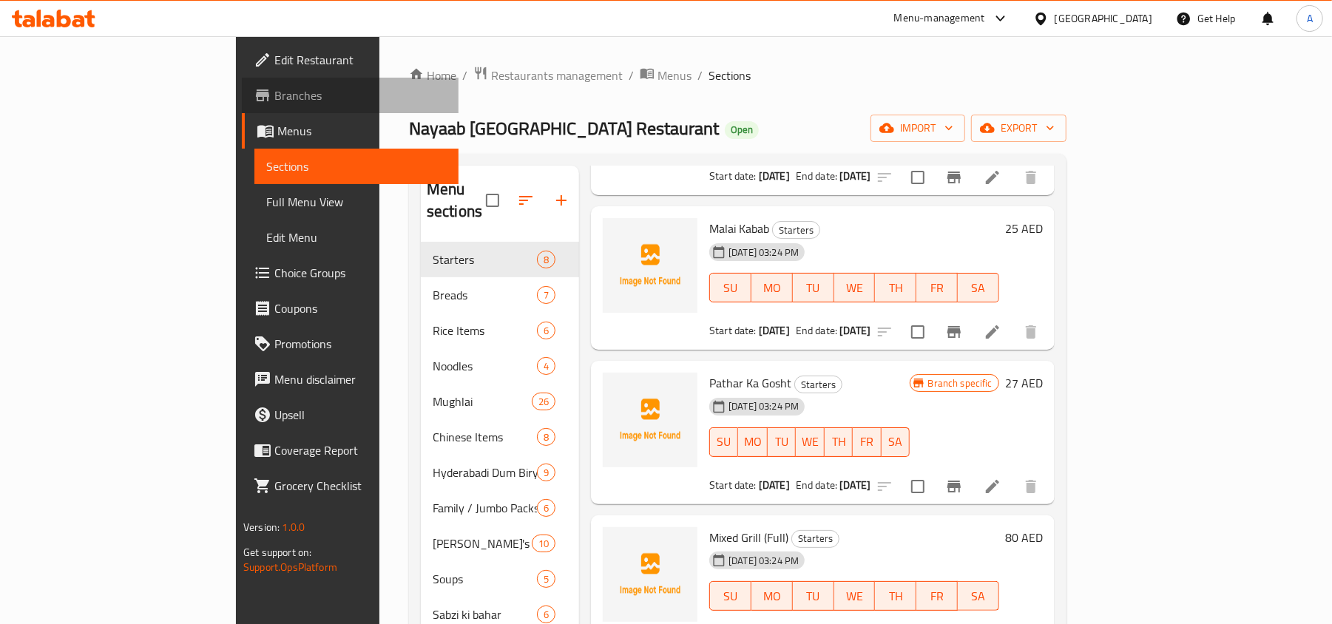
click at [274, 98] on span "Branches" at bounding box center [360, 96] width 172 height 18
